Goal: Task Accomplishment & Management: Complete application form

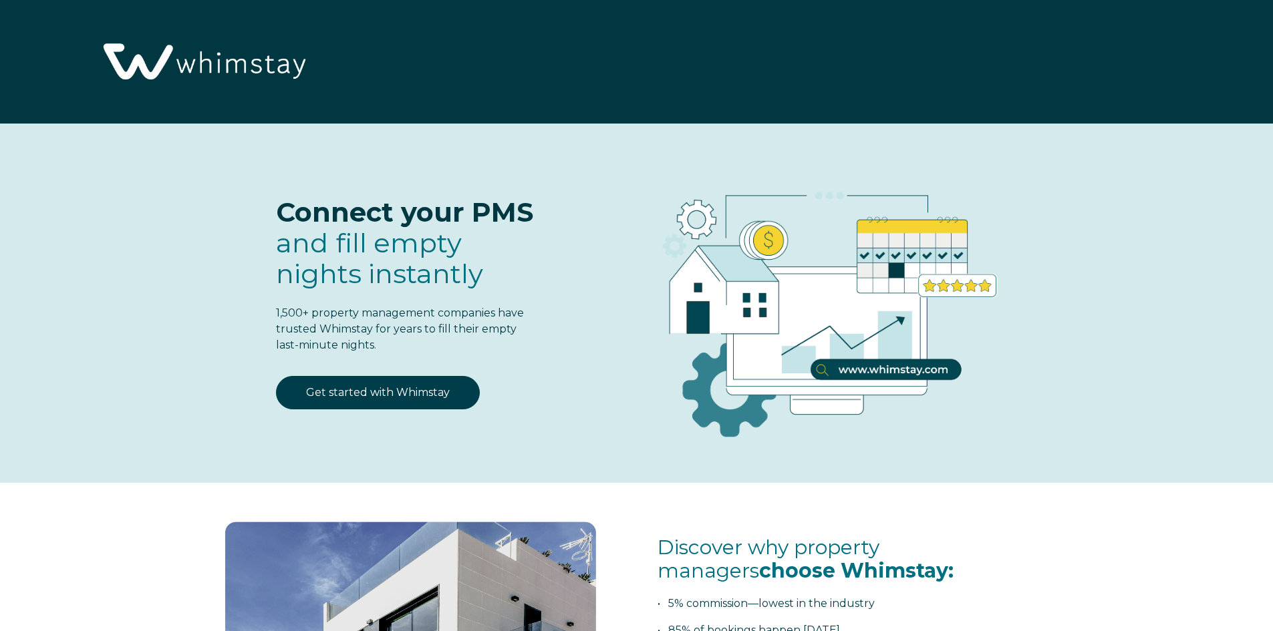
select select "CA"
select select "Standard"
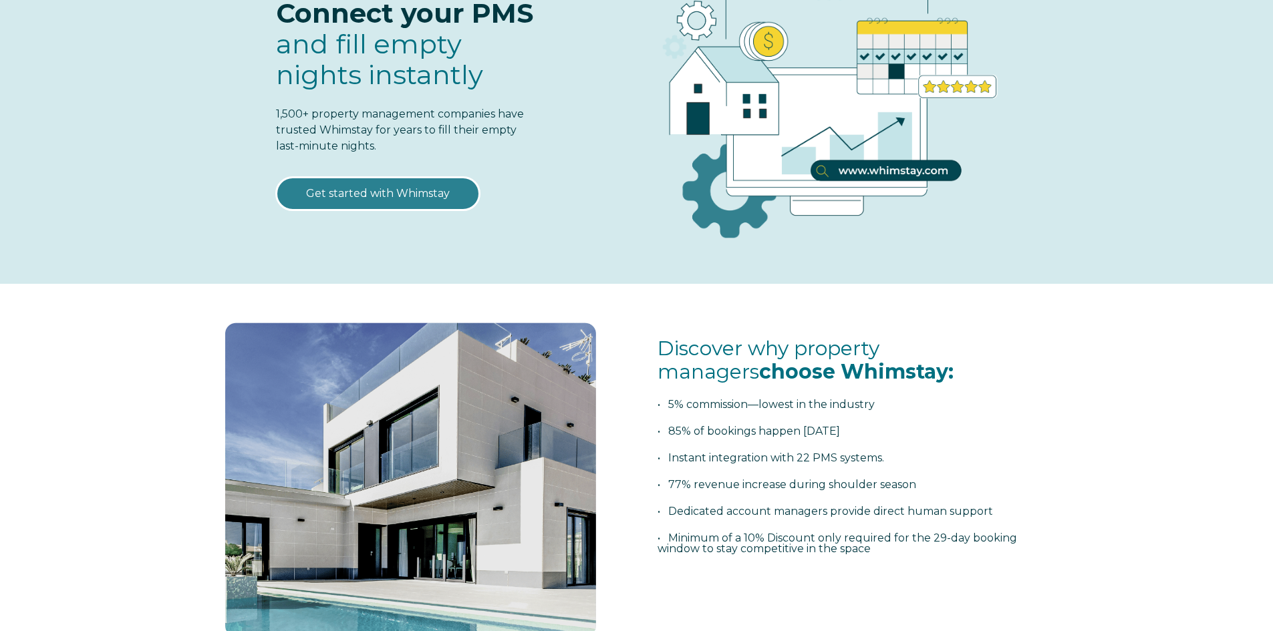
click at [383, 188] on link "Get started with Whimstay" at bounding box center [378, 193] width 204 height 33
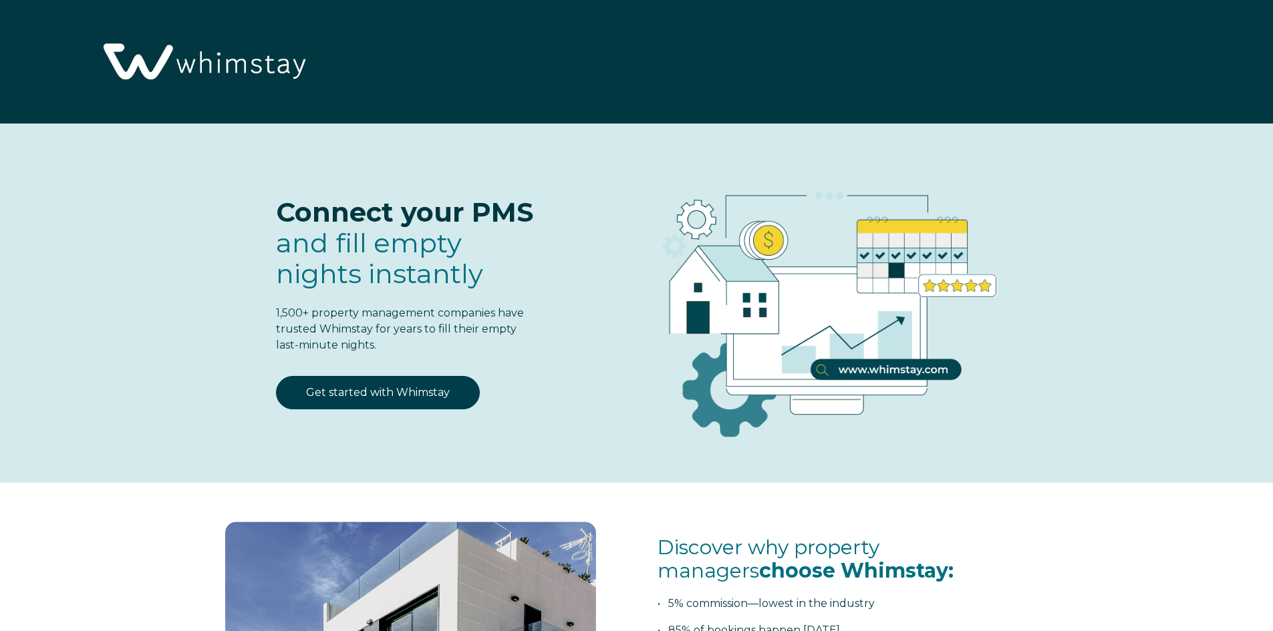
select select "CA"
select select "Standard"
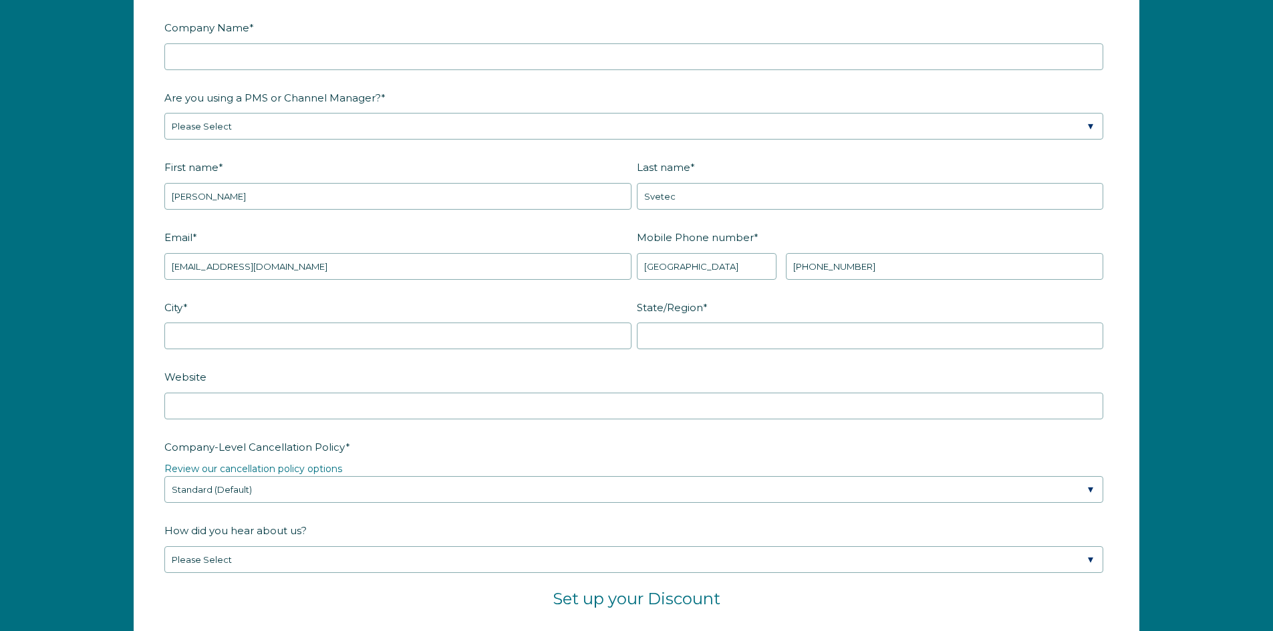
scroll to position [1750, 0]
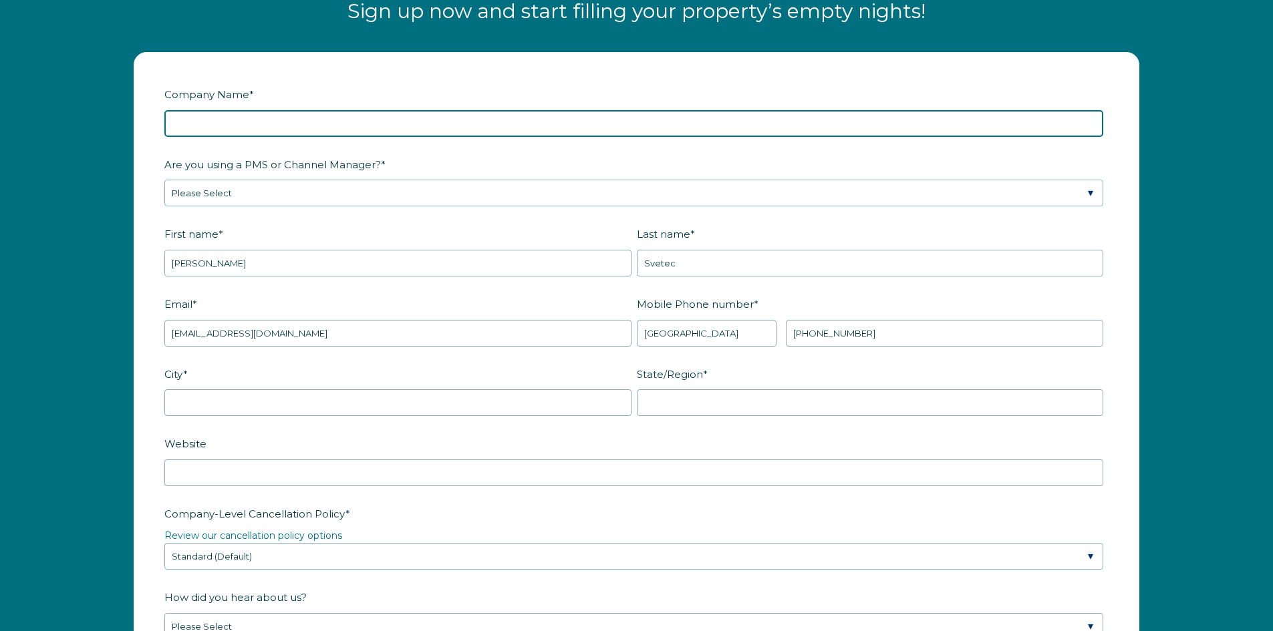
click at [435, 125] on input "Company Name *" at bounding box center [633, 123] width 939 height 27
type input "Hosted Cottages"
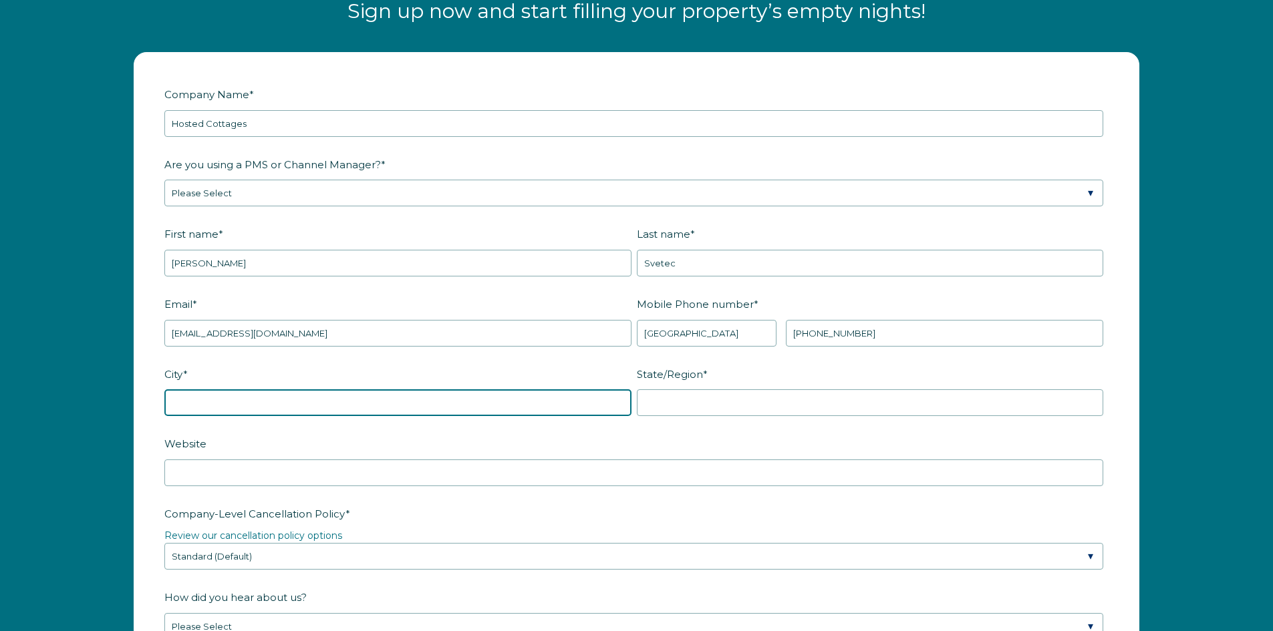
click at [460, 402] on input "City *" at bounding box center [397, 402] width 467 height 27
type input "[GEOGRAPHIC_DATA]"
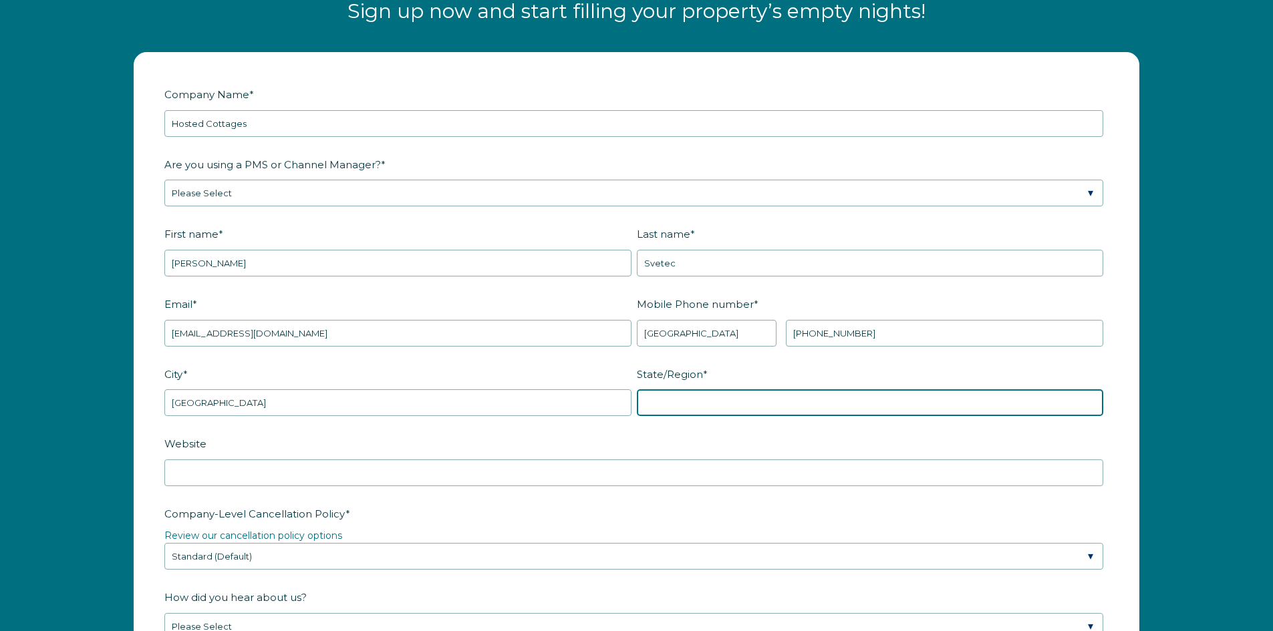
type input "ON"
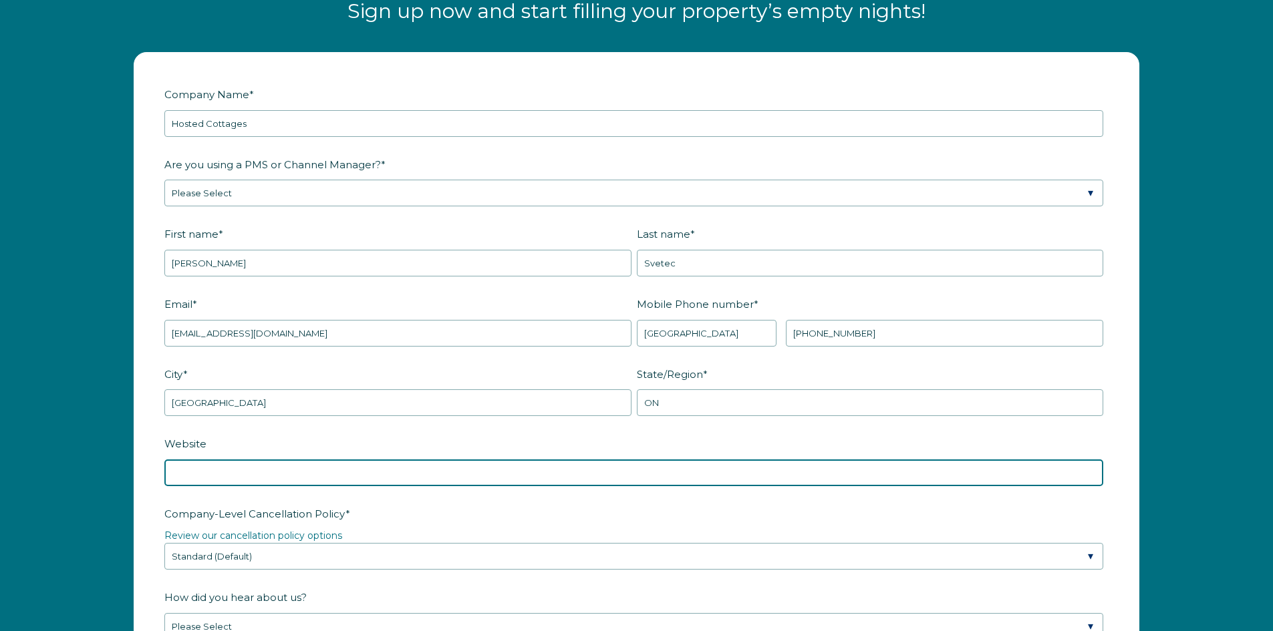
click at [273, 485] on input "Website" at bounding box center [633, 473] width 939 height 27
type input "[URL][DOMAIN_NAME]"
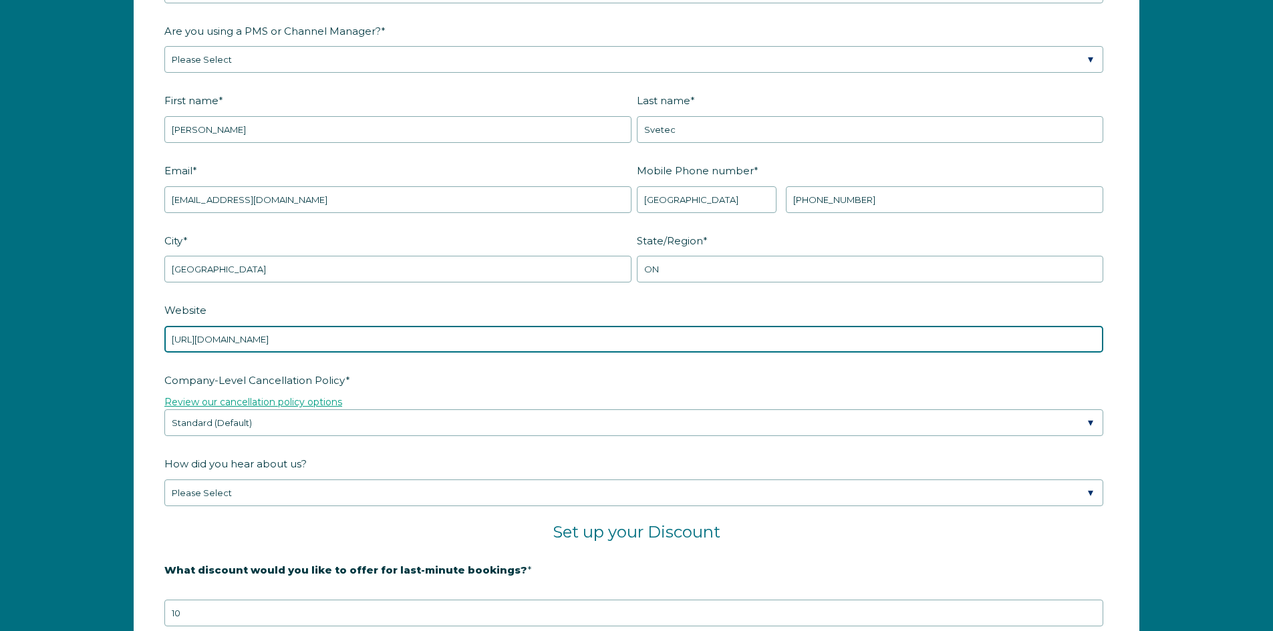
scroll to position [1950, 0]
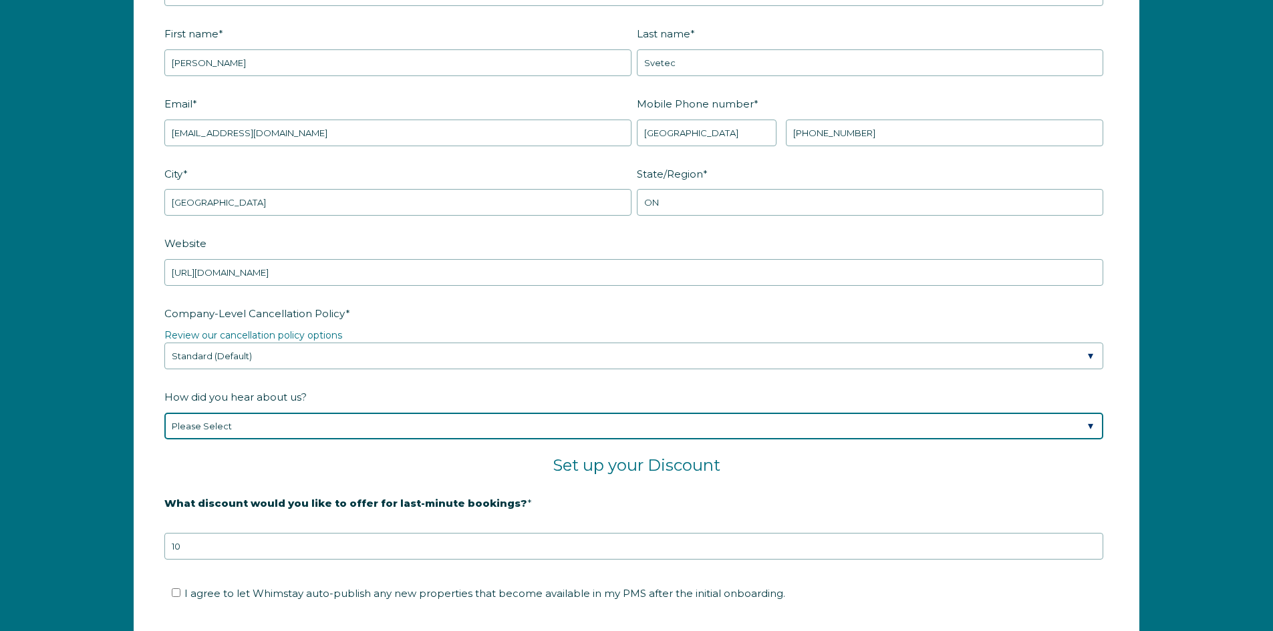
click at [314, 431] on select "Please Select Found Whimstay through a Google search Spoke to a Whimstay salesp…" at bounding box center [633, 426] width 939 height 27
select select "Whimstay Sales"
click at [164, 413] on select "Please Select Found Whimstay through a Google search Spoke to a Whimstay salesp…" at bounding box center [633, 426] width 939 height 27
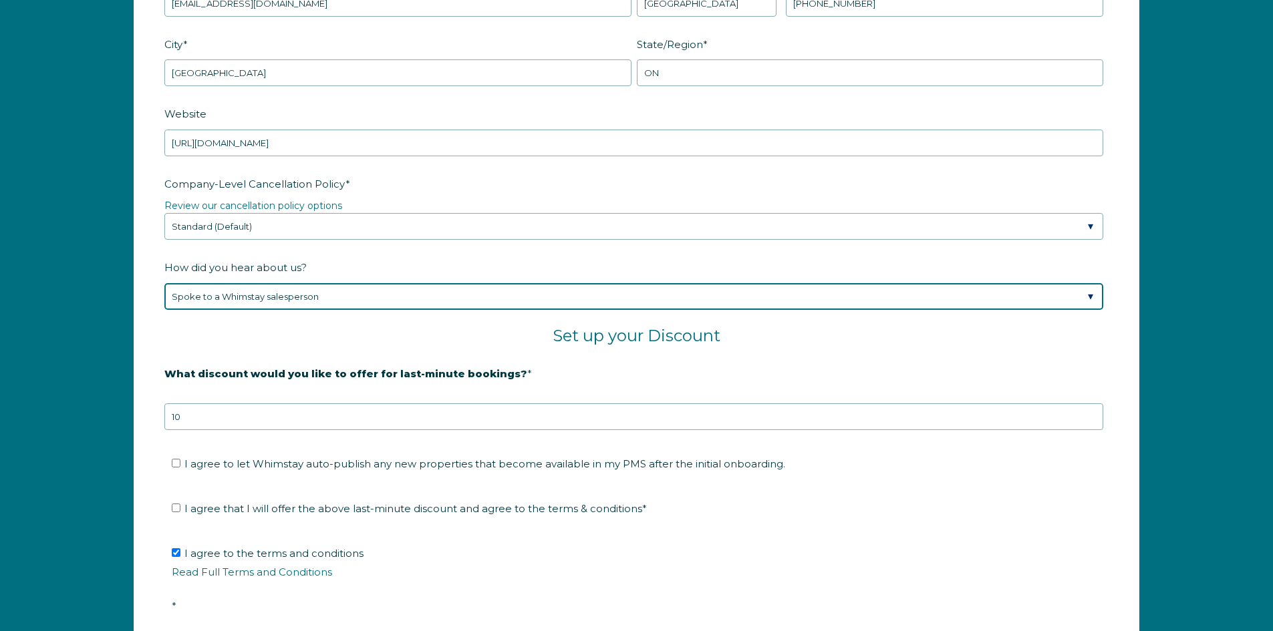
scroll to position [2150, 0]
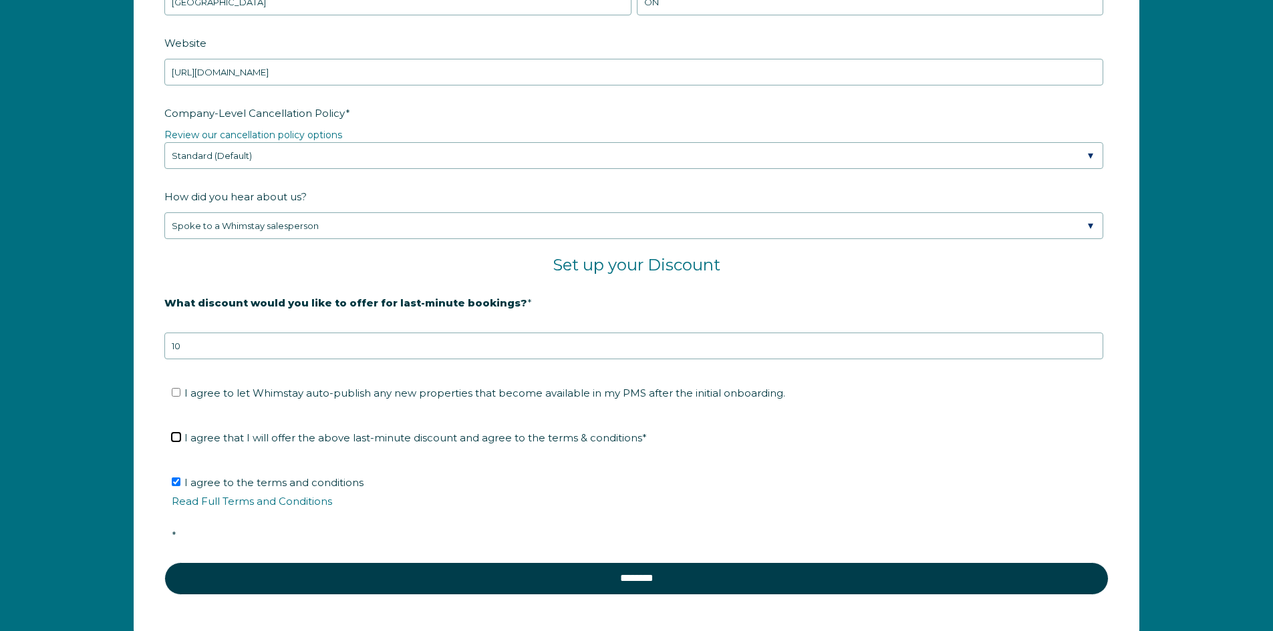
click at [173, 436] on input "I agree that I will offer the above last-minute discount and agree to the terms…" at bounding box center [176, 437] width 9 height 9
checkbox input "true"
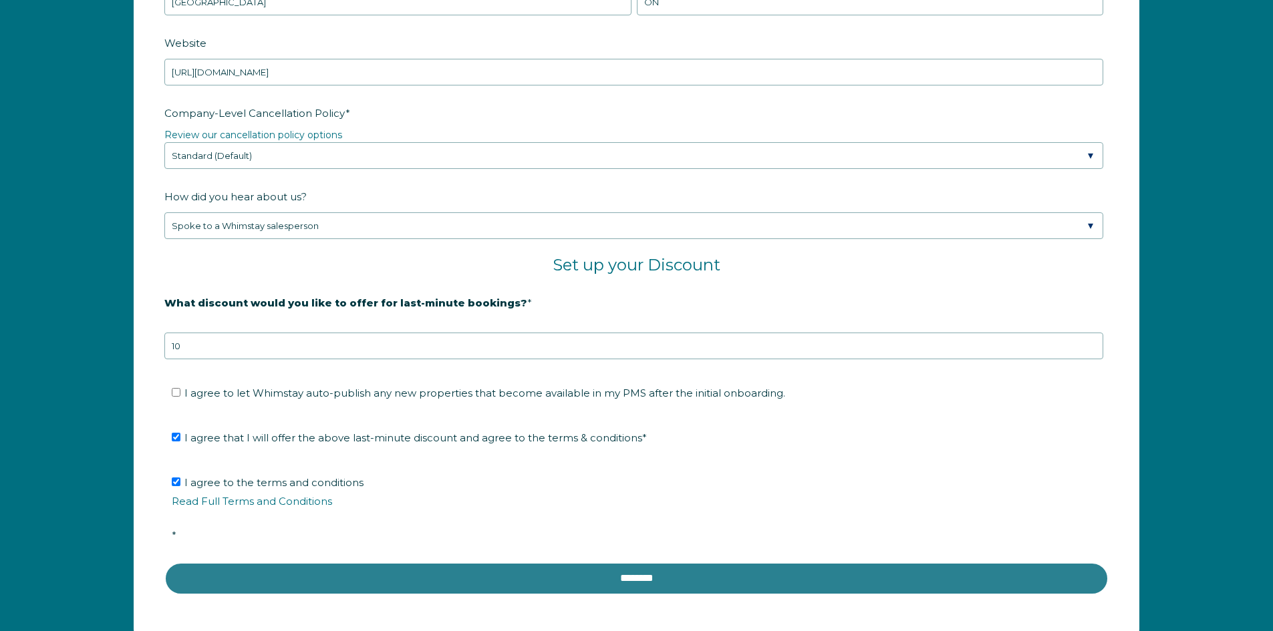
click at [577, 592] on input "********" at bounding box center [636, 578] width 944 height 32
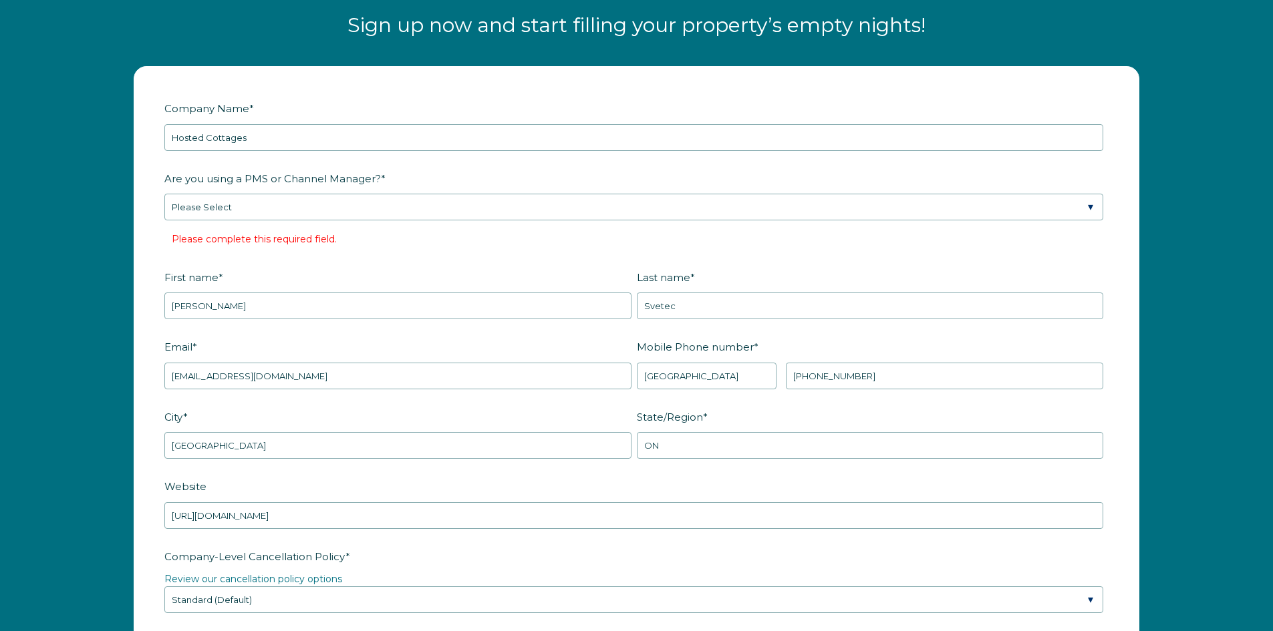
scroll to position [1711, 0]
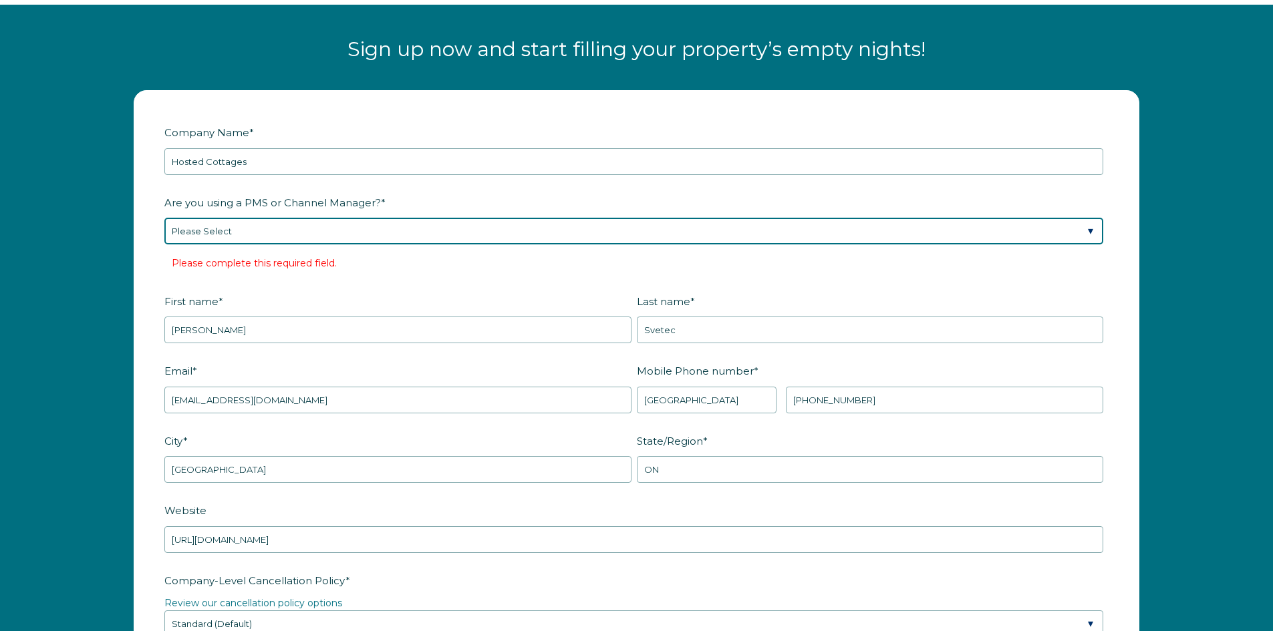
click at [327, 233] on select "Please Select Barefoot BookingPal Boost Brightside CiiRUS Escapia Guesty Hostaw…" at bounding box center [633, 231] width 939 height 27
select select "Hostaway"
click at [164, 218] on select "Please Select Barefoot BookingPal Boost Brightside CiiRUS Escapia Guesty Hostaw…" at bounding box center [633, 231] width 939 height 27
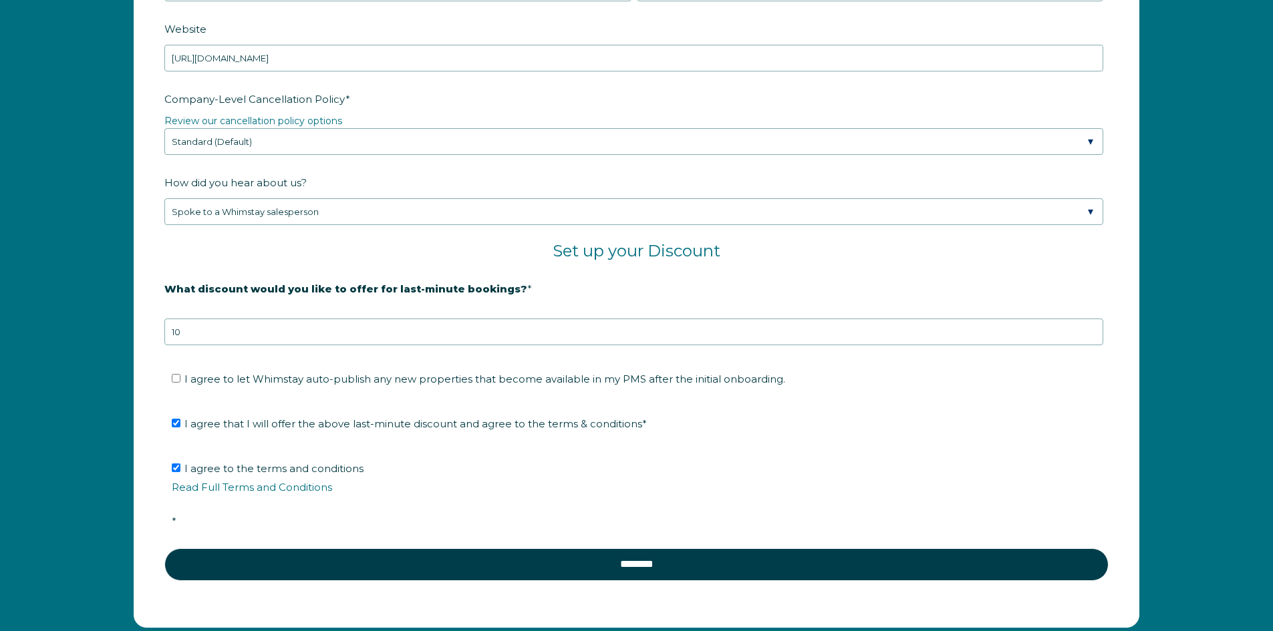
scroll to position [2379, 0]
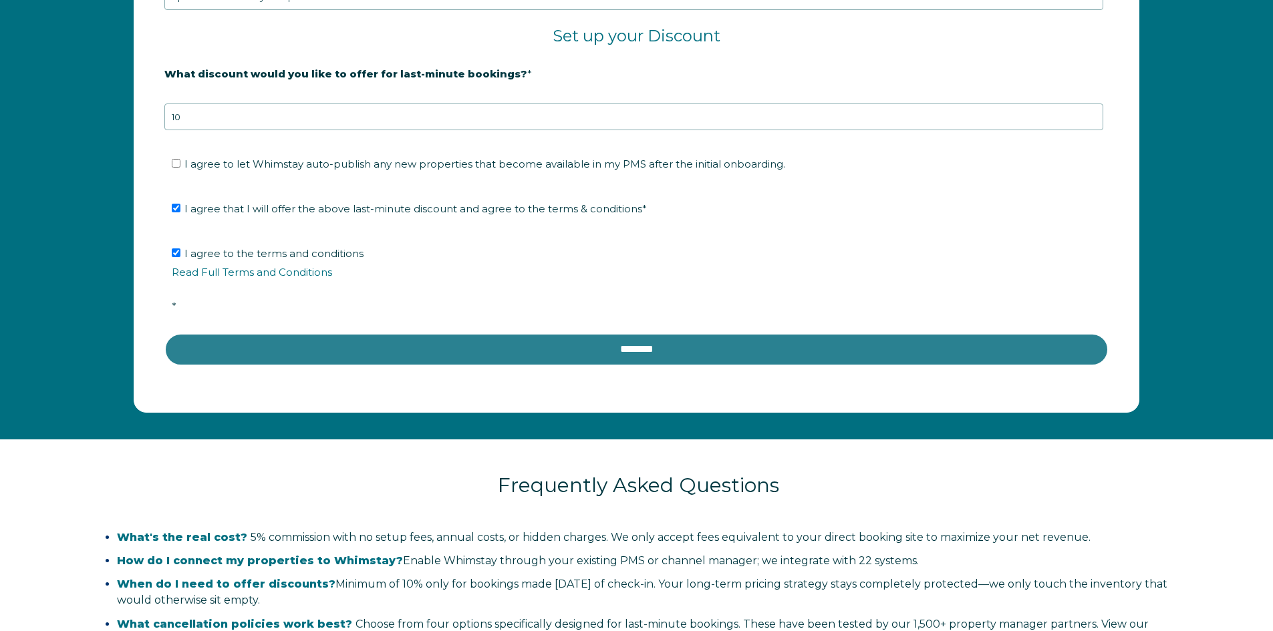
click at [546, 353] on input "********" at bounding box center [636, 349] width 944 height 32
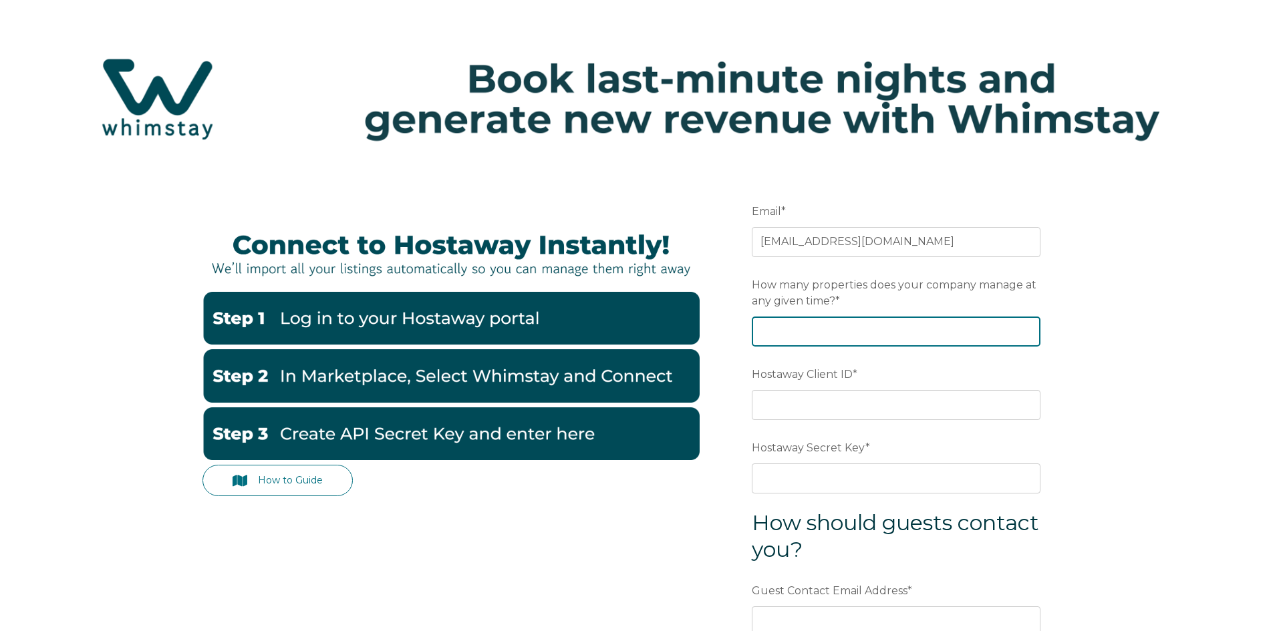
click at [889, 343] on input "How many properties does your company manage at any given time? *" at bounding box center [896, 331] width 289 height 29
type input "2"
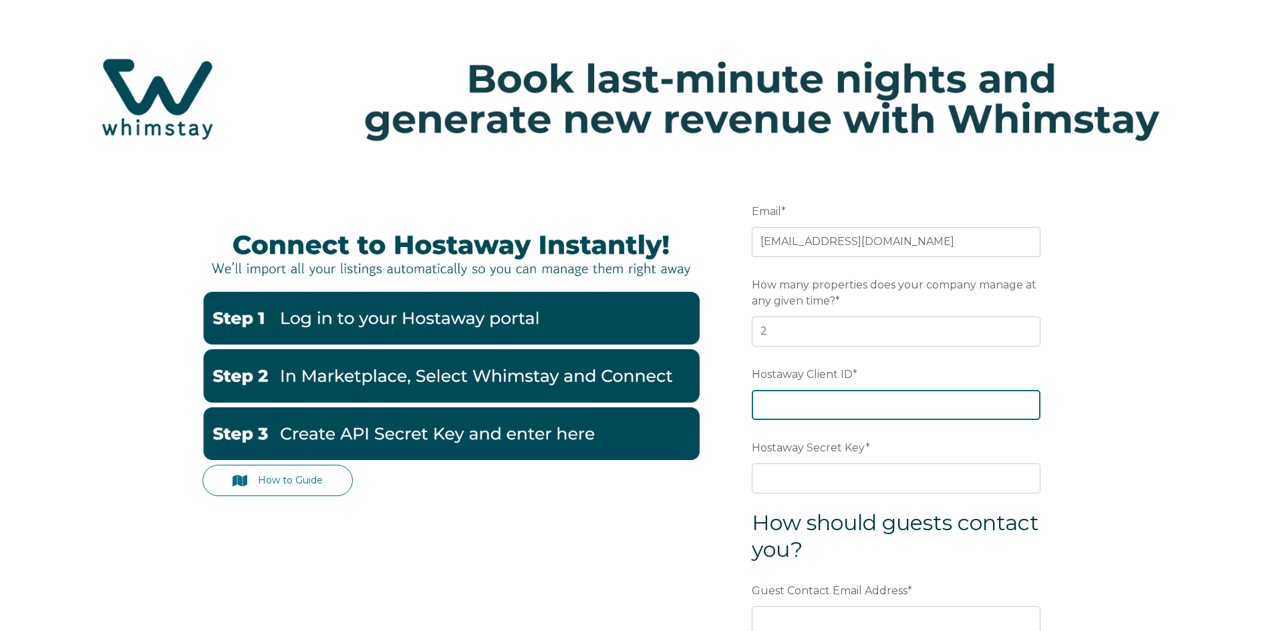
click at [888, 394] on input "Hostaway Client ID *" at bounding box center [896, 404] width 289 height 29
click at [800, 409] on input "Hostaway Client ID *" at bounding box center [896, 404] width 289 height 29
paste input "34457"
type input "34457"
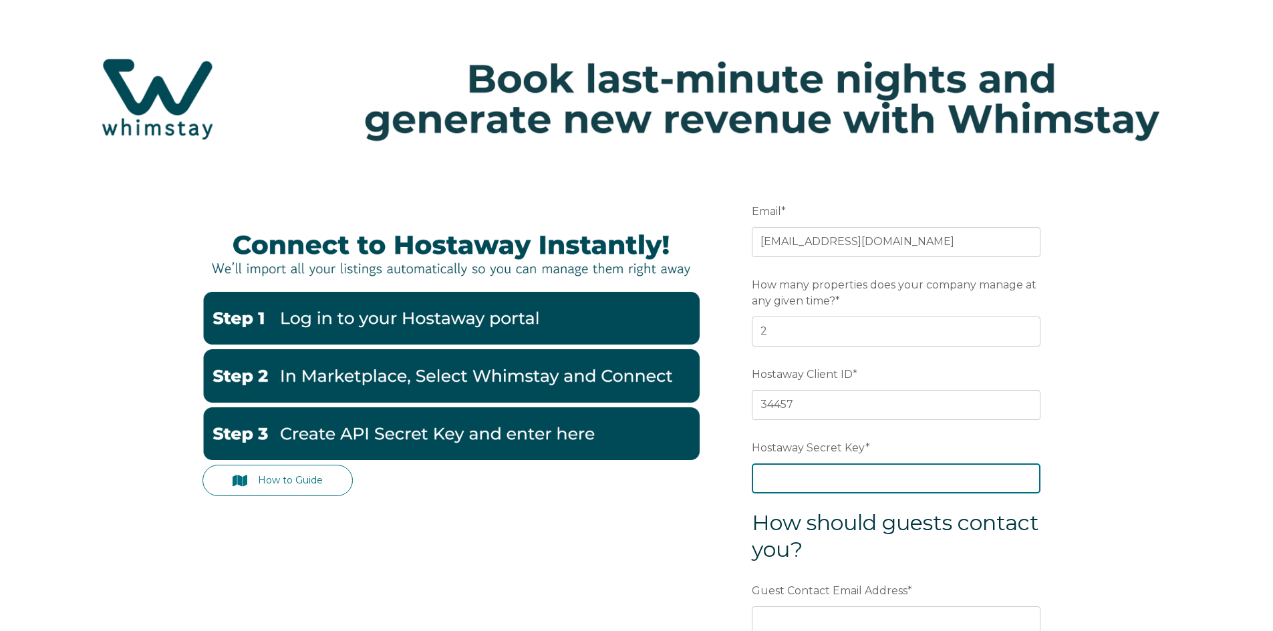
click at [774, 480] on input "Hostaway Secret Key *" at bounding box center [896, 478] width 289 height 29
paste input "cba7e29d2143af4a7a08737da72117e56c9b332c165ab98173f8c17b9b4ac7ed"
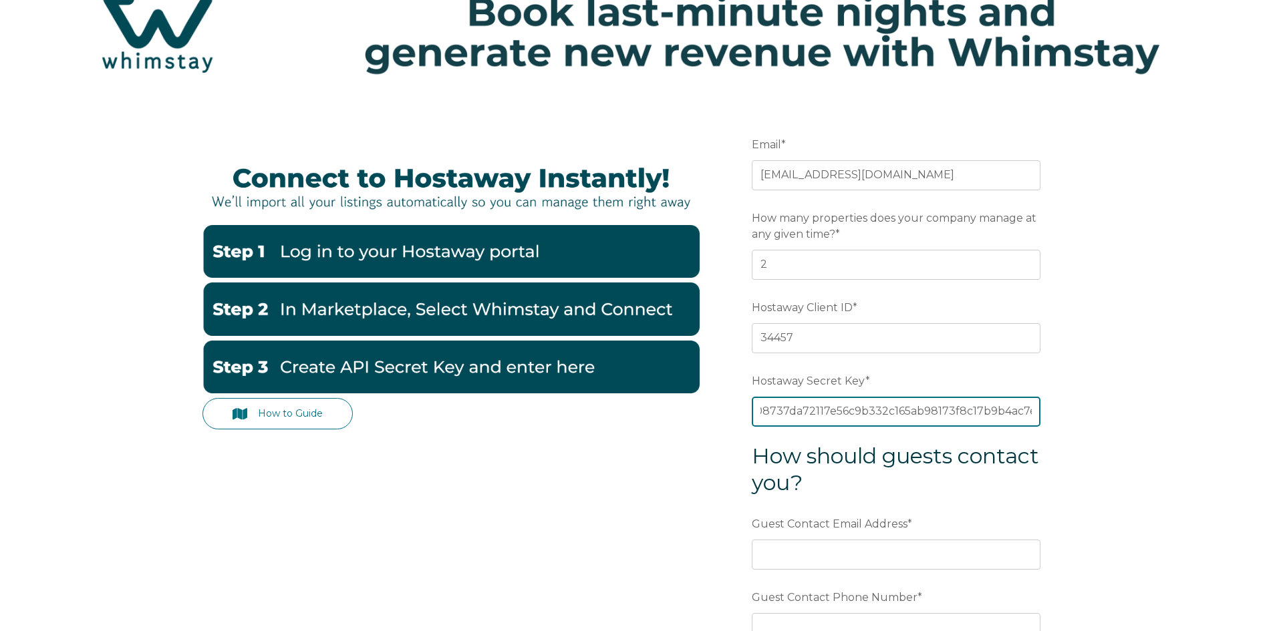
scroll to position [134, 0]
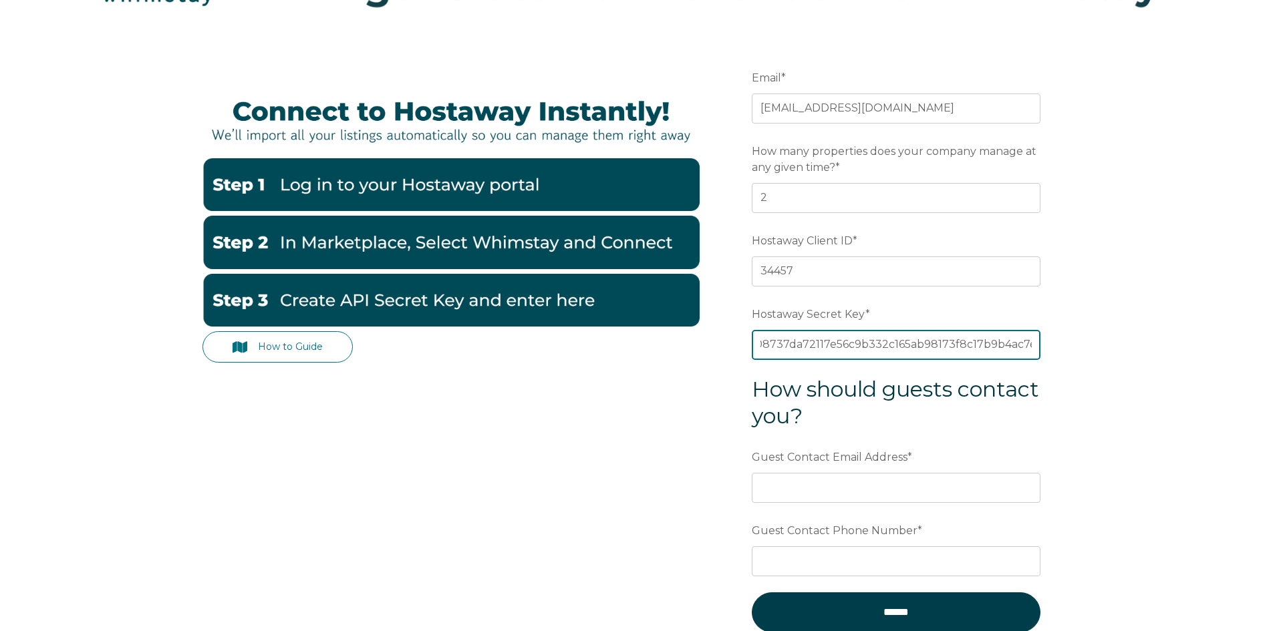
type input "cba7e29d2143af4a7a08737da72117e56c9b332c165ab98173f8c17b9b4ac7ed"
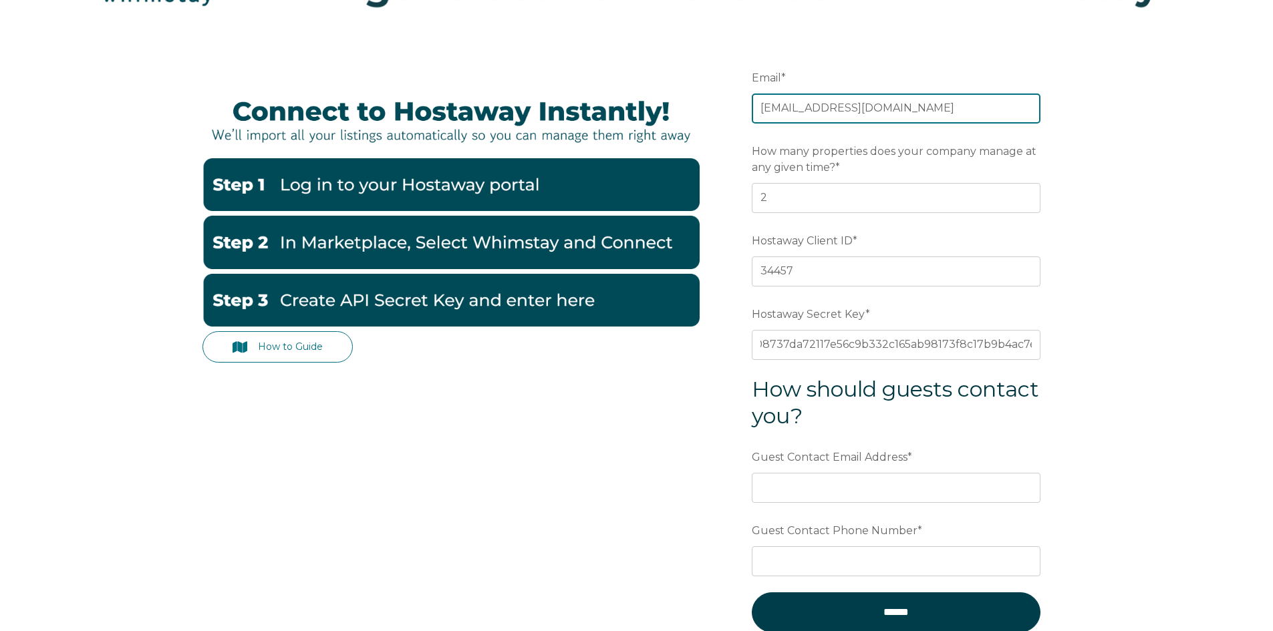
scroll to position [0, 0]
click at [801, 109] on input "[EMAIL_ADDRESS][DOMAIN_NAME]" at bounding box center [896, 108] width 289 height 29
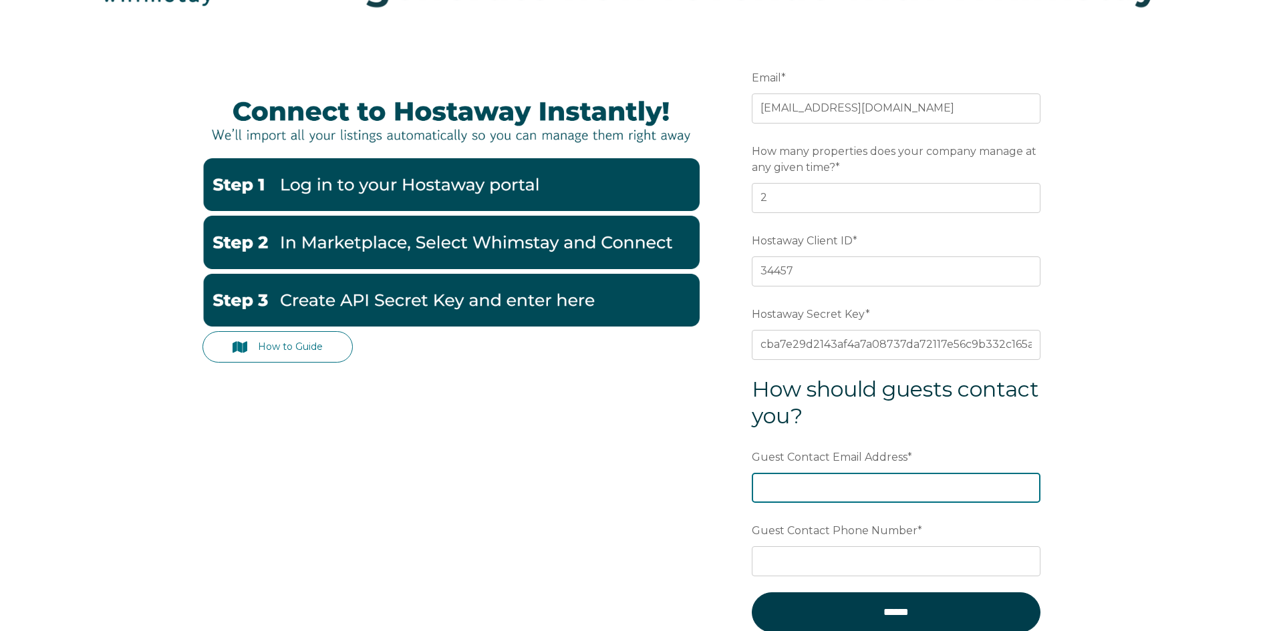
click at [822, 491] on input "Guest Contact Email Address *" at bounding box center [896, 487] width 289 height 29
paste input "[EMAIL_ADDRESS][DOMAIN_NAME]"
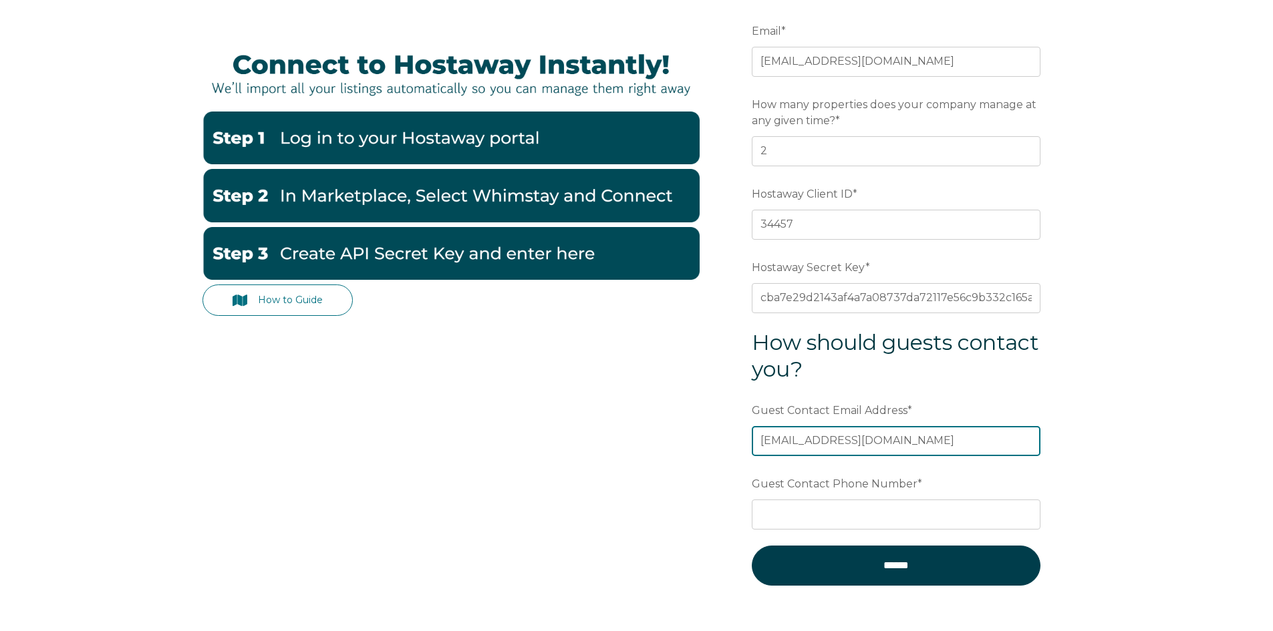
scroll to position [200, 0]
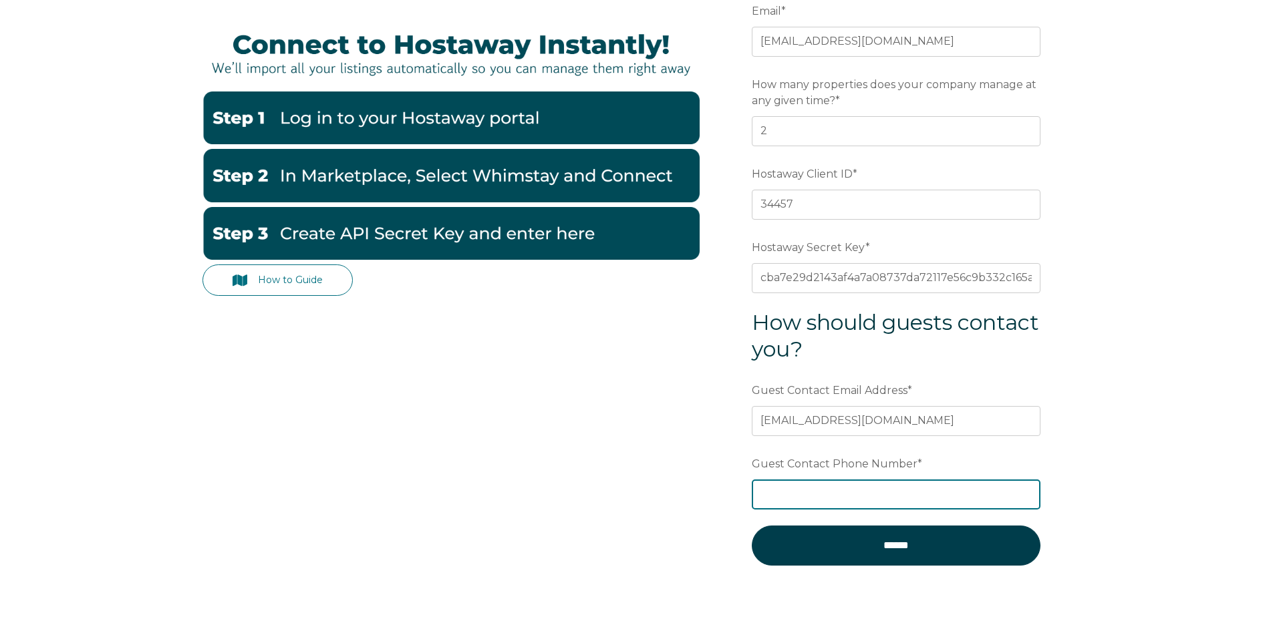
click at [838, 498] on input "Guest Contact Phone Number *" at bounding box center [896, 494] width 289 height 29
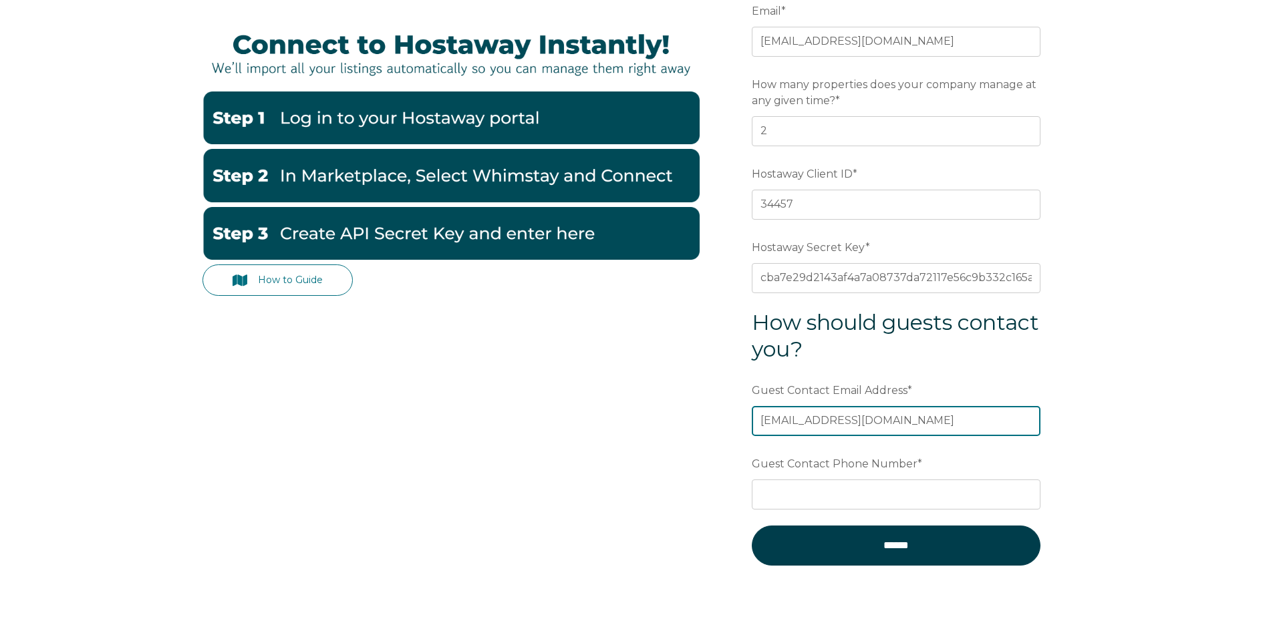
type input "karol@bnbinnercircle.com"
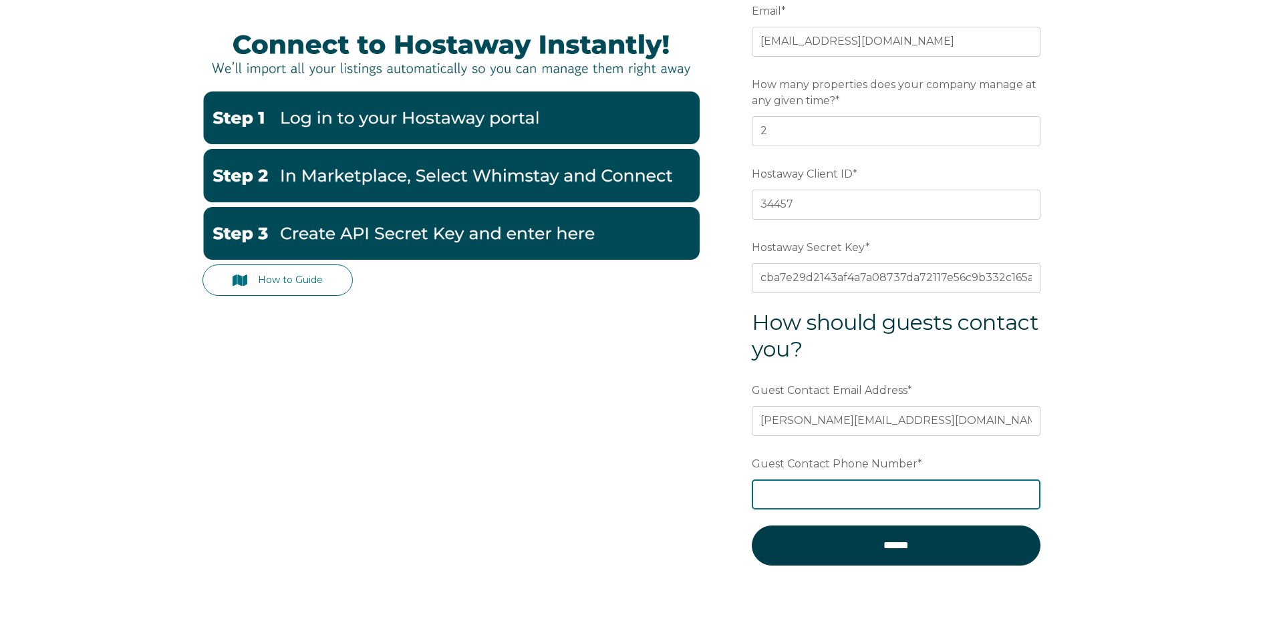
type input "2493929978"
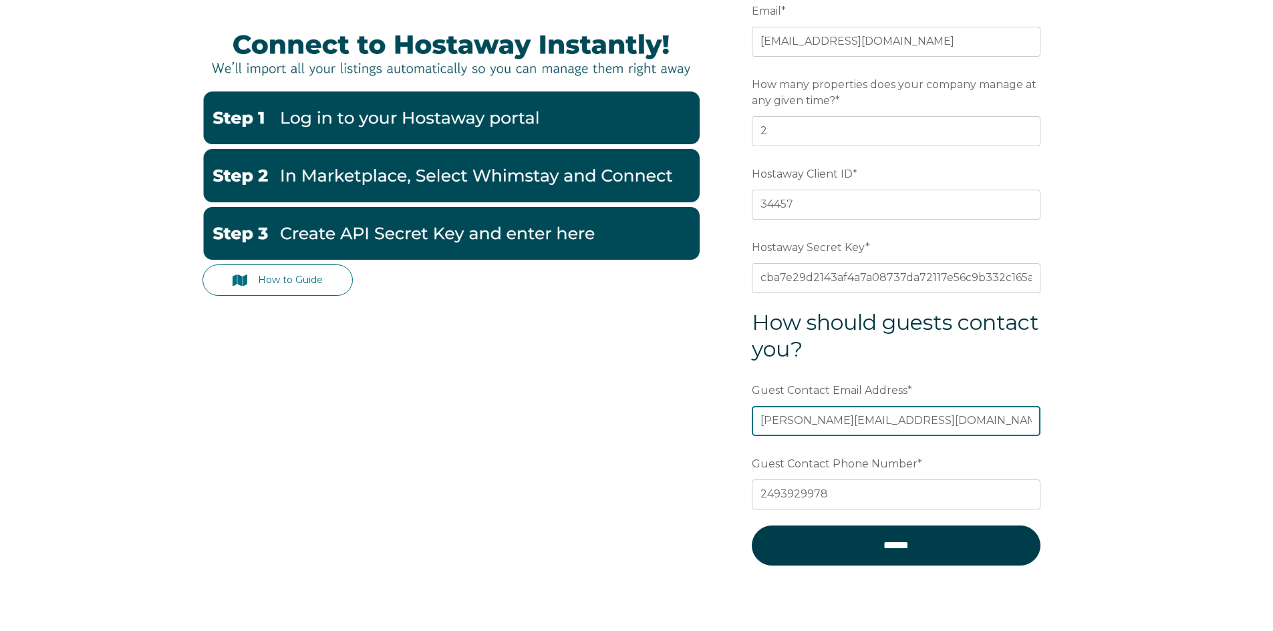
click at [865, 419] on input "karol@bnbinnercircle.com" at bounding box center [896, 420] width 289 height 29
click at [825, 419] on input "karol@bnbinnercircle.com" at bounding box center [896, 420] width 289 height 29
paste input "1023ablett.court@gmail"
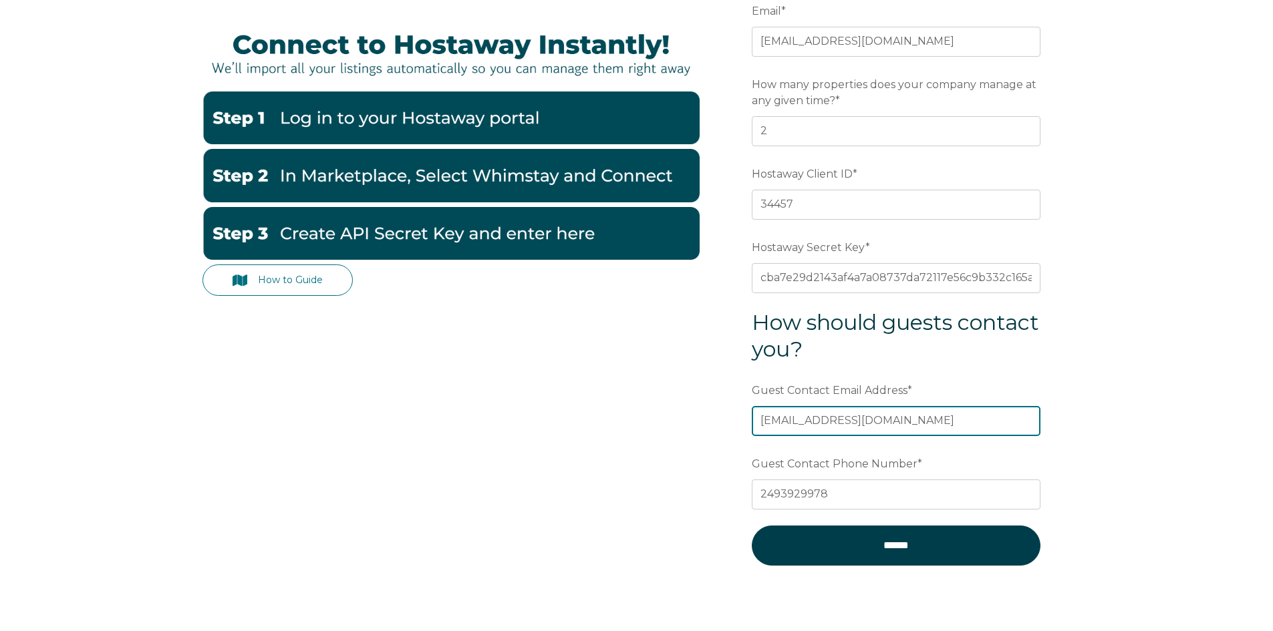
type input "[EMAIL_ADDRESS][DOMAIN_NAME]"
click at [1057, 281] on form "Email * 1023ablett.court@gmail.com Preferred language SDR How many properties d…" at bounding box center [895, 290] width 349 height 643
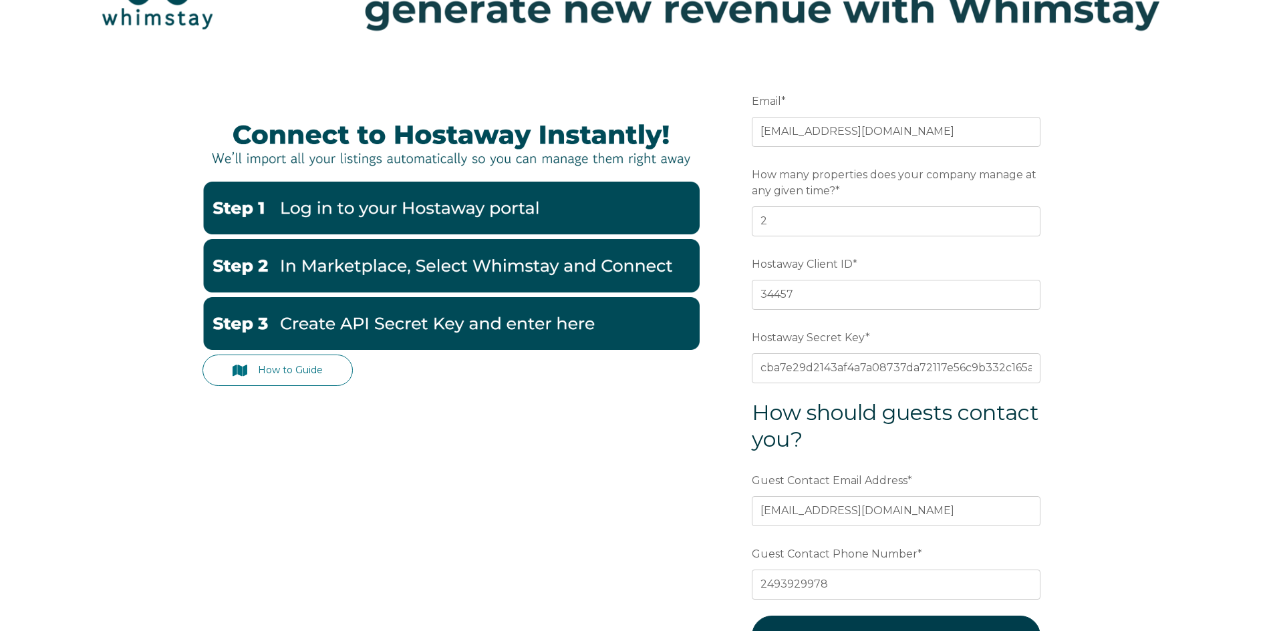
scroll to position [0, 0]
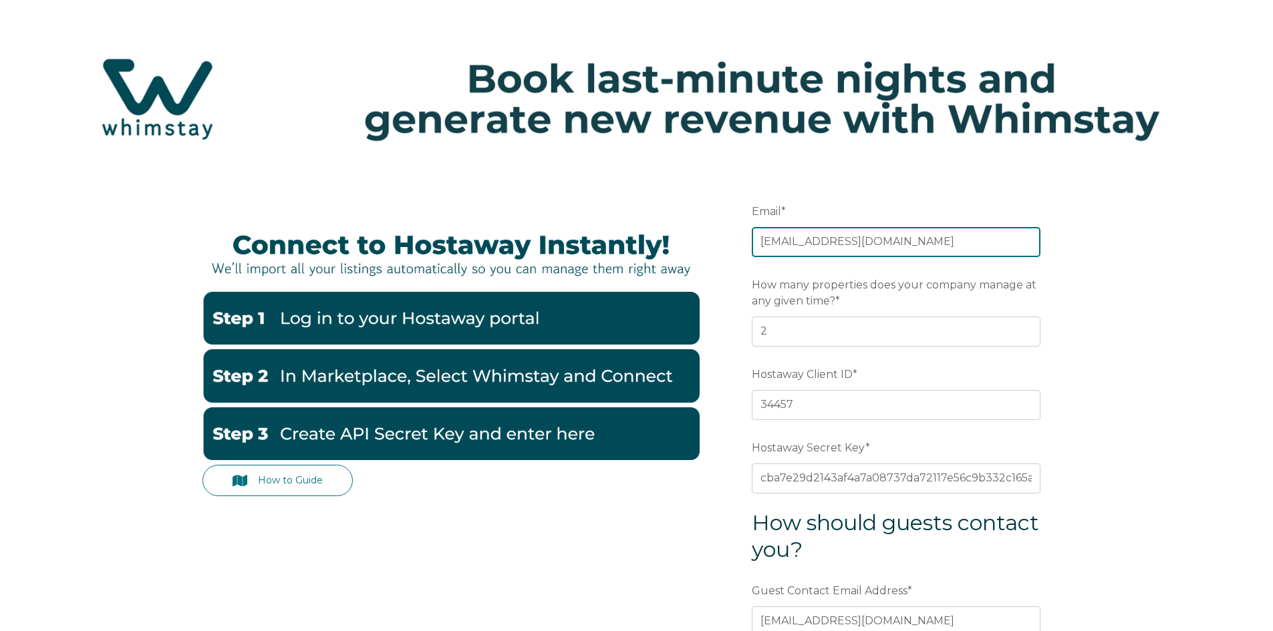
click at [832, 245] on input "[EMAIL_ADDRESS][DOMAIN_NAME]" at bounding box center [896, 241] width 289 height 29
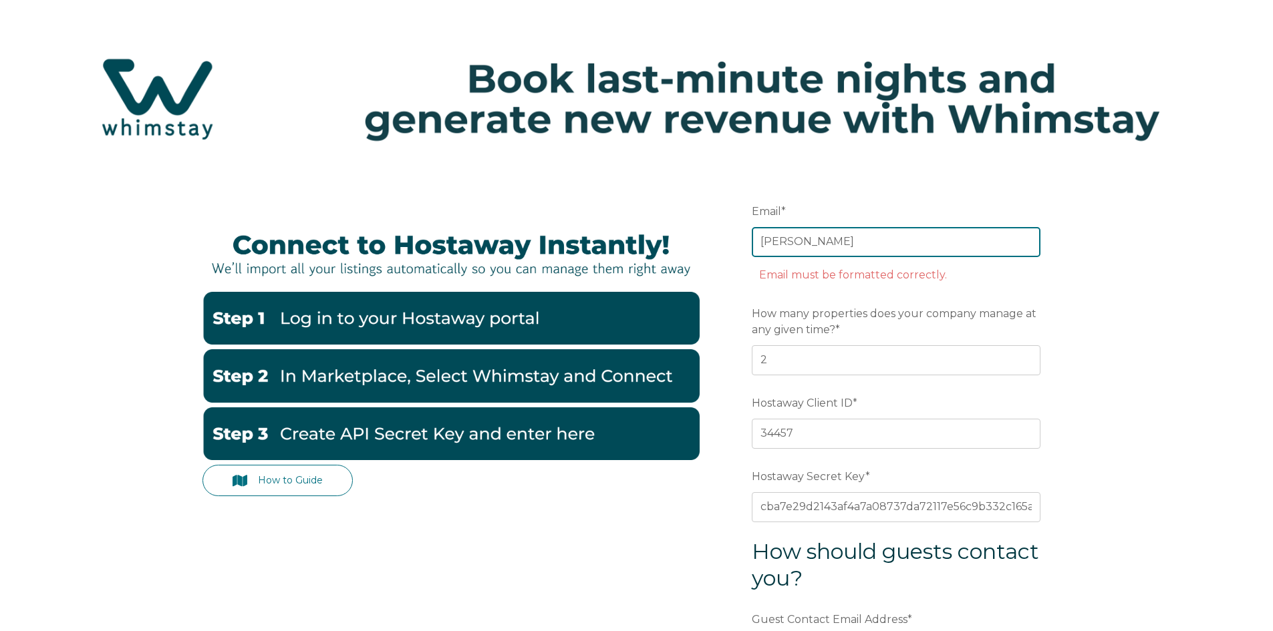
type input "james@bnbmasteryprogram.com"
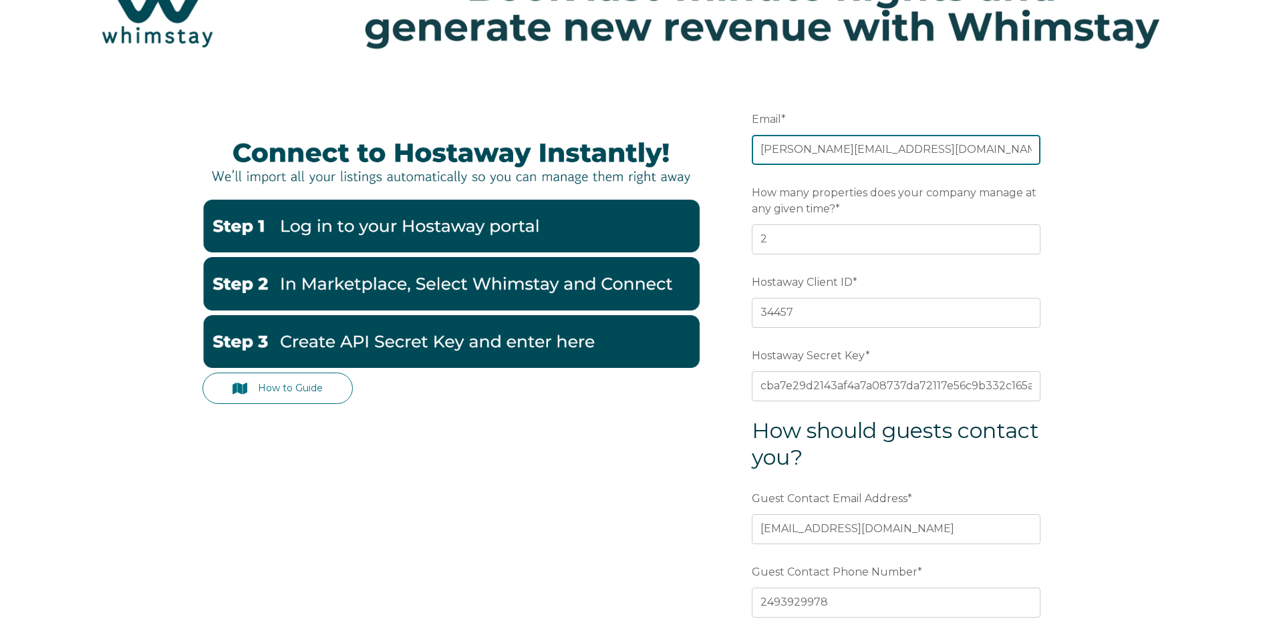
scroll to position [200, 0]
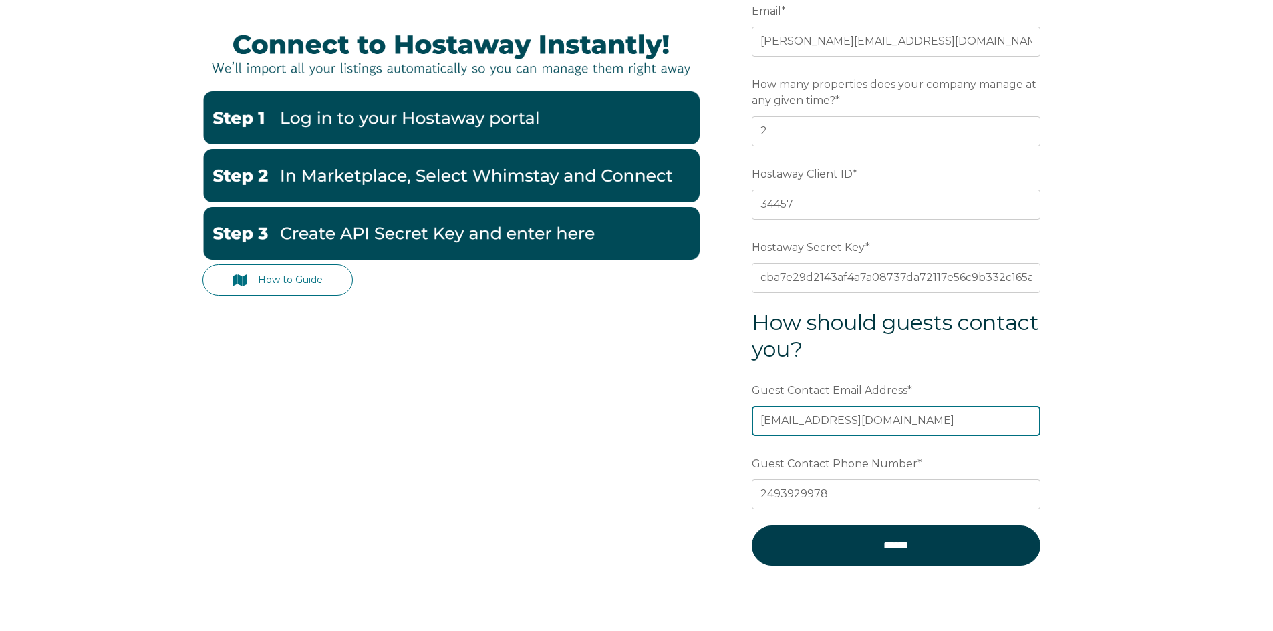
click at [882, 420] on input "[EMAIL_ADDRESS][DOMAIN_NAME]" at bounding box center [896, 420] width 289 height 29
type input "karol@bnbinnercircle.com"
click at [1096, 335] on div "How to Guide Email * james@bnbmasteryprogram.com Preferred language SDR How man…" at bounding box center [636, 317] width 1273 height 696
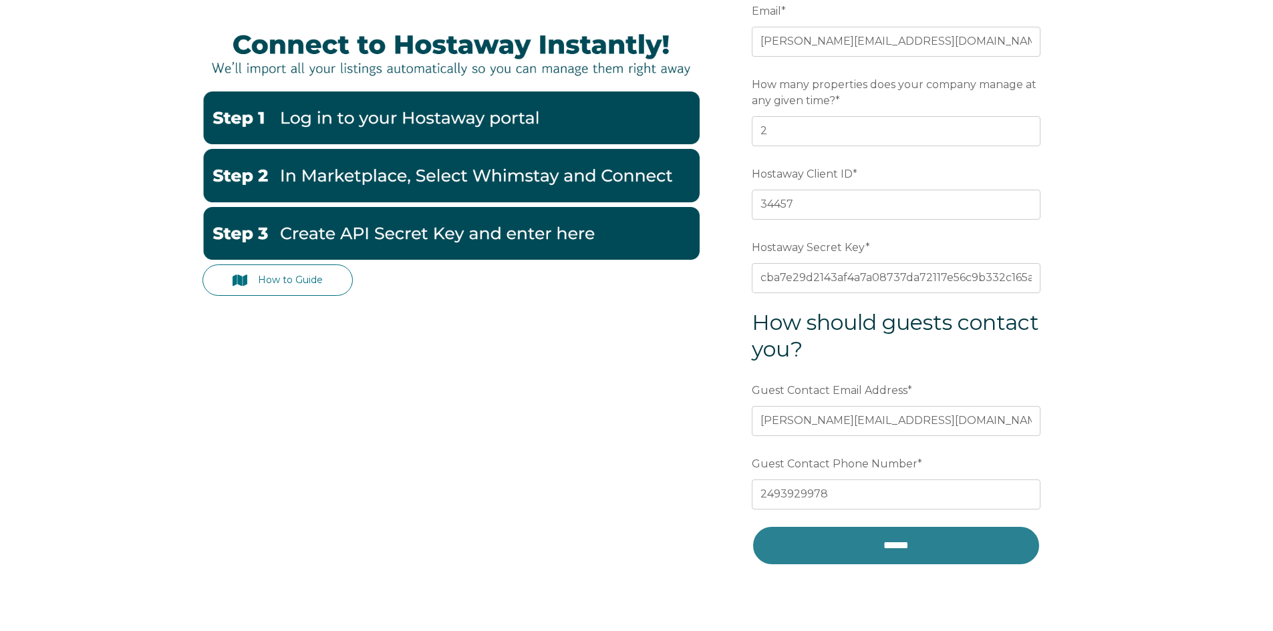
click at [951, 546] on input "******" at bounding box center [896, 546] width 289 height 40
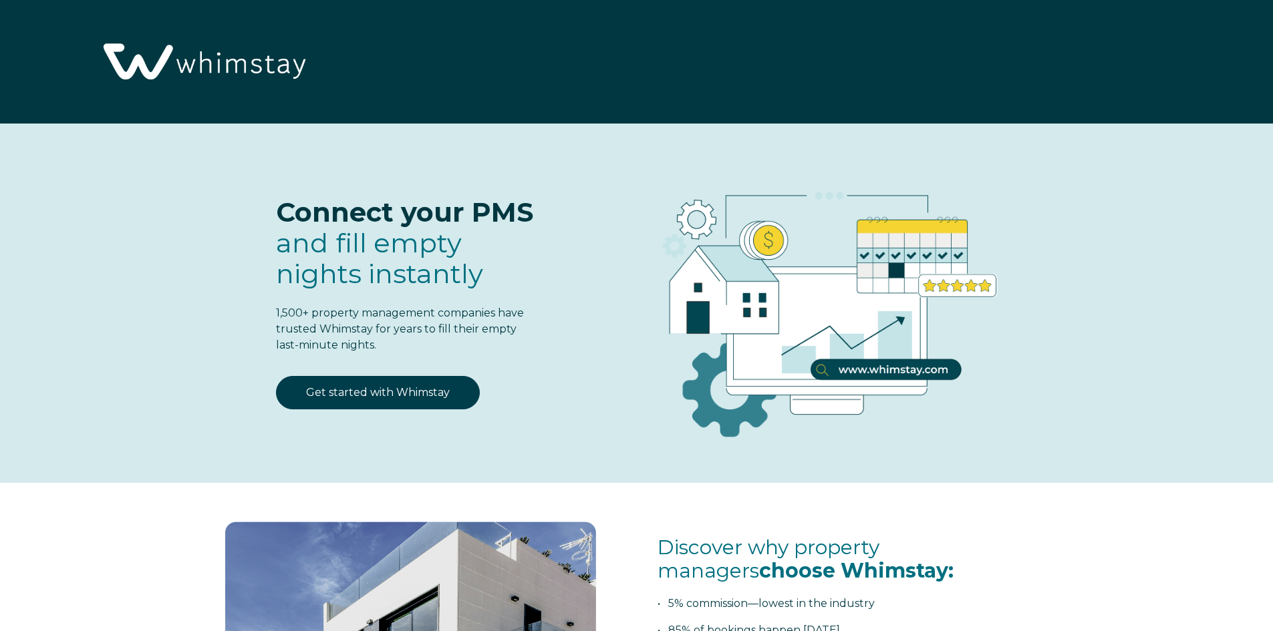
select select "CA"
select select "Standard"
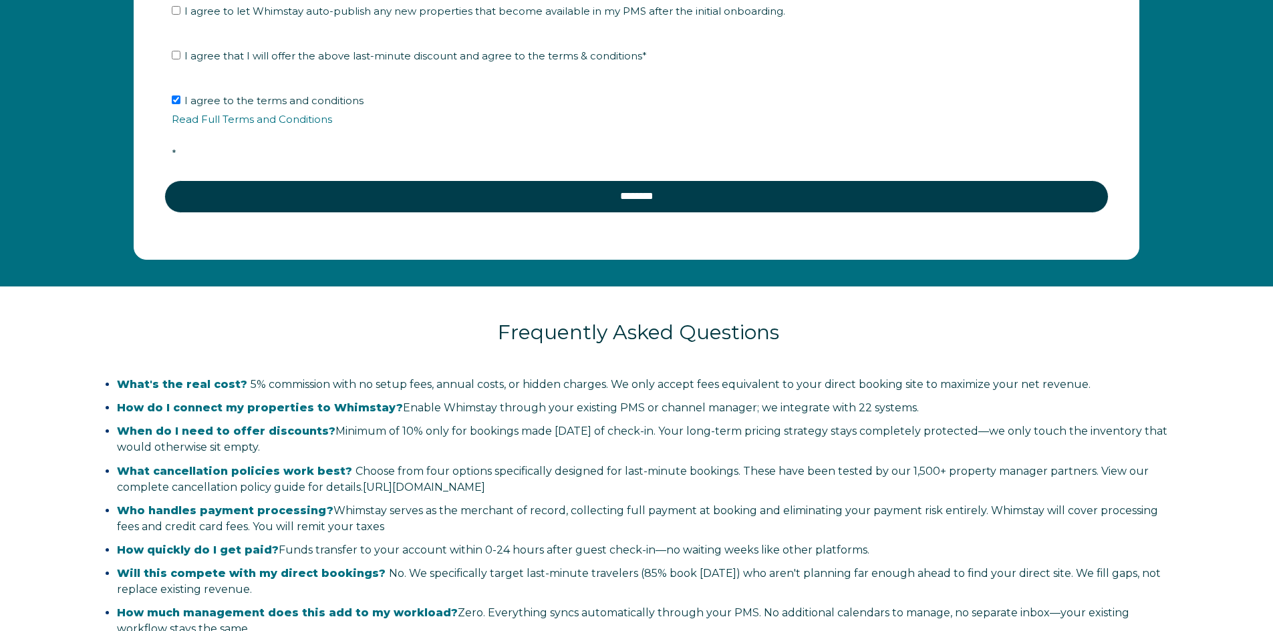
scroll to position [2739, 0]
